Goal: Information Seeking & Learning: Compare options

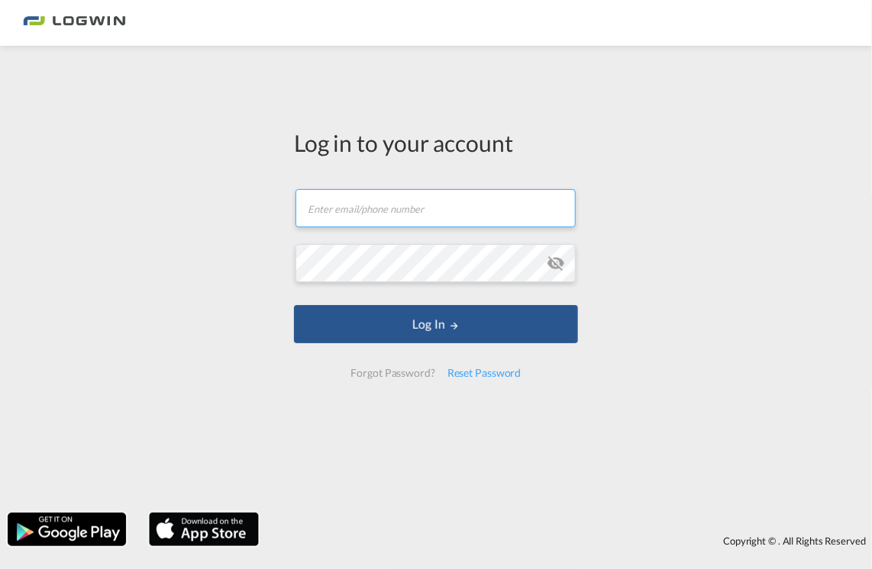
click at [382, 220] on input "text" at bounding box center [435, 208] width 280 height 38
type input "[EMAIL_ADDRESS][PERSON_NAME][DOMAIN_NAME]"
click at [294, 305] on button "Log In" at bounding box center [436, 324] width 284 height 38
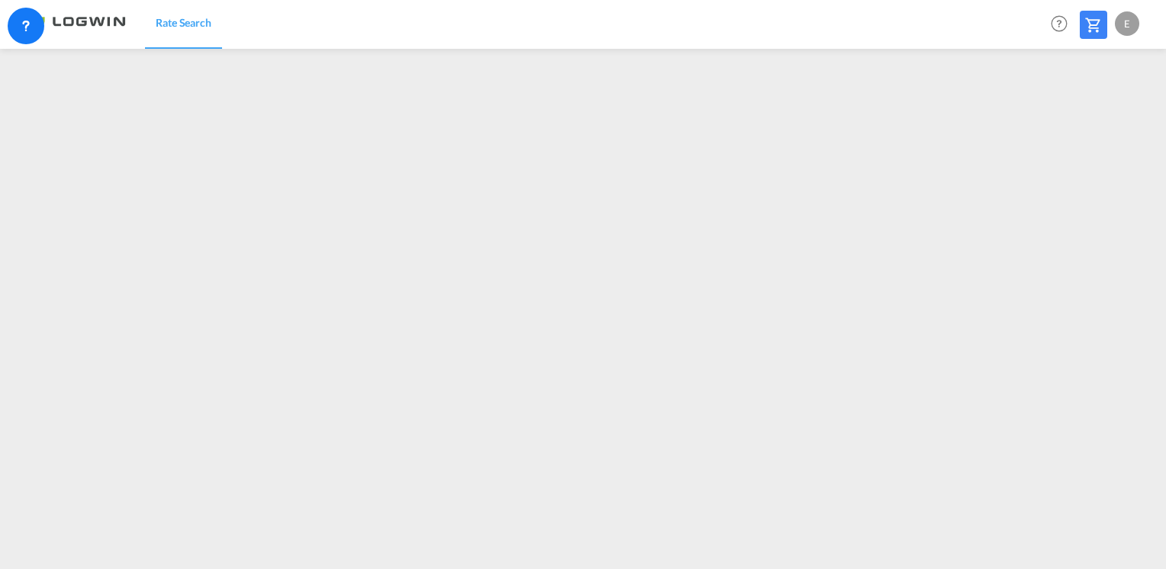
click at [871, 22] on div "E" at bounding box center [1127, 23] width 24 height 24
click at [871, 114] on button "Logout" at bounding box center [1109, 116] width 99 height 31
